Goal: Information Seeking & Learning: Understand process/instructions

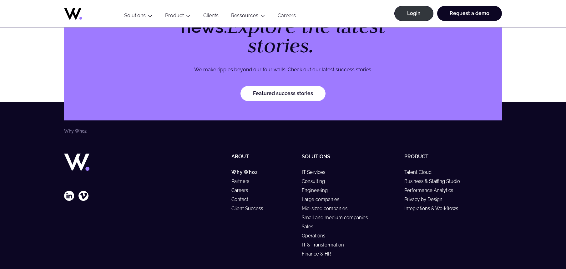
scroll to position [1965, 0]
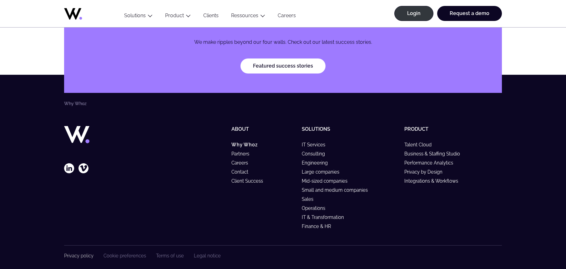
click at [81, 253] on link "Privacy policy" at bounding box center [78, 255] width 29 height 5
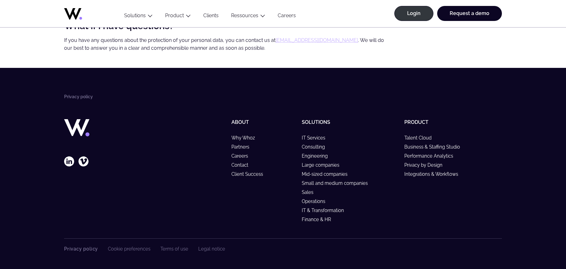
scroll to position [1936, 0]
click at [121, 248] on link "Cookie preferences" at bounding box center [129, 248] width 42 height 5
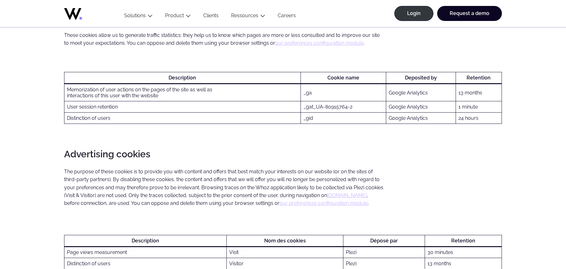
scroll to position [1233, 0]
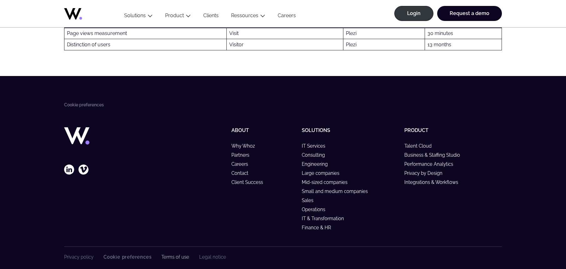
click at [175, 254] on link "Terms of use" at bounding box center [175, 256] width 28 height 5
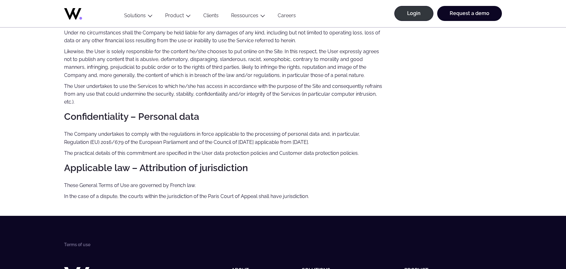
scroll to position [873, 0]
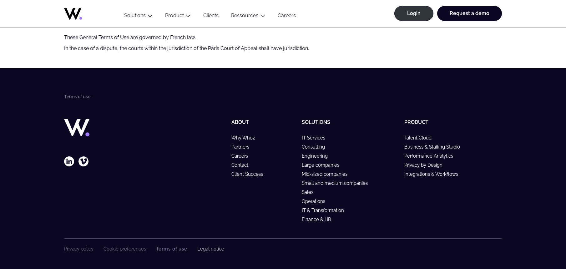
click at [214, 247] on link "Legal notice" at bounding box center [210, 248] width 27 height 5
